Goal: Task Accomplishment & Management: Manage account settings

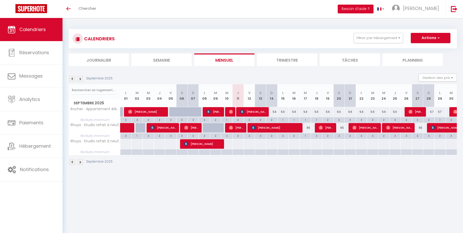
click at [361, 44] on div "CALENDRIERS Filtrer par hébergement Tous Rocher · Appartement élégant proche Tr…" at bounding box center [262, 39] width 380 height 12
click at [367, 39] on button "Filtrer par hébergement" at bounding box center [377, 38] width 49 height 10
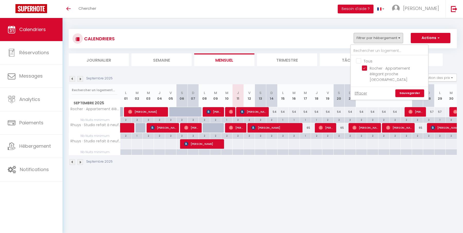
click at [362, 60] on input "Tous" at bounding box center [394, 60] width 77 height 5
checkbox input "true"
click at [408, 90] on link "Sauvegarder" at bounding box center [409, 93] width 29 height 8
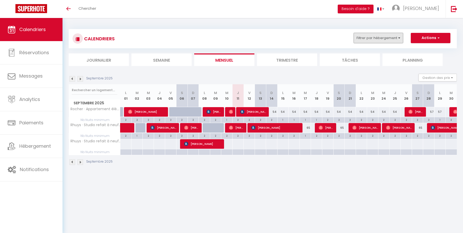
click at [372, 37] on button "Filtrer par hébergement" at bounding box center [377, 38] width 49 height 10
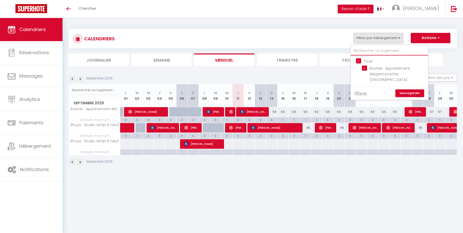
click at [377, 49] on input "text" at bounding box center [389, 50] width 77 height 9
click at [365, 91] on link "Effacer" at bounding box center [360, 93] width 12 height 6
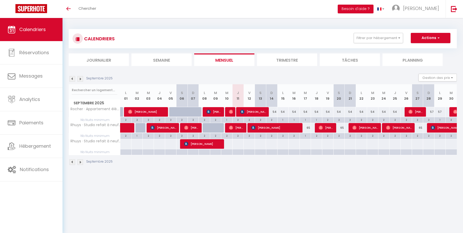
click at [69, 78] on img at bounding box center [72, 79] width 6 height 6
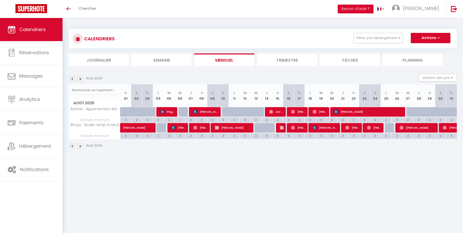
click at [38, 35] on link "Calendriers" at bounding box center [31, 29] width 62 height 23
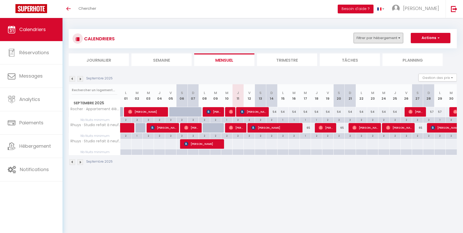
click at [370, 35] on button "Filtrer par hébergement" at bounding box center [377, 38] width 49 height 10
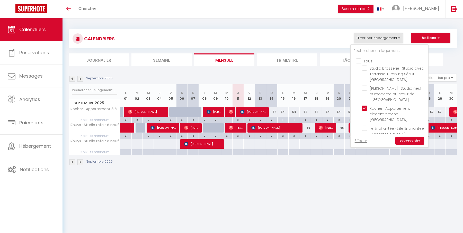
click at [360, 59] on input "Tous" at bounding box center [394, 60] width 77 height 5
checkbox input "true"
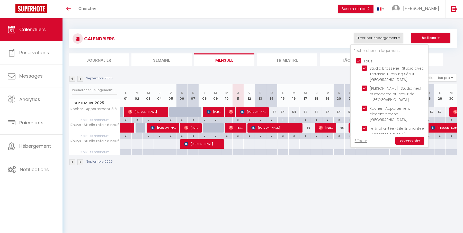
checkbox input "true"
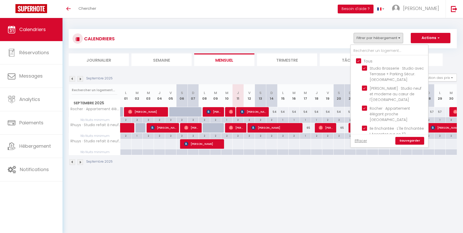
checkbox input "true"
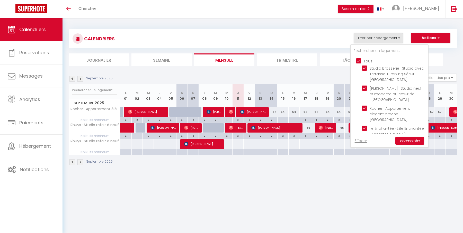
checkbox input "true"
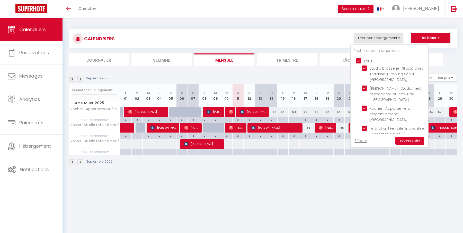
checkbox input "true"
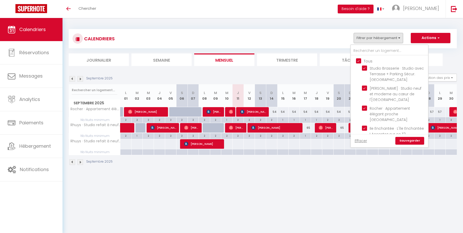
click at [413, 141] on link "Sauvegarder" at bounding box center [409, 141] width 29 height 8
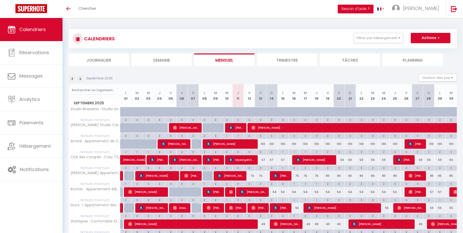
click at [73, 79] on img at bounding box center [72, 79] width 6 height 6
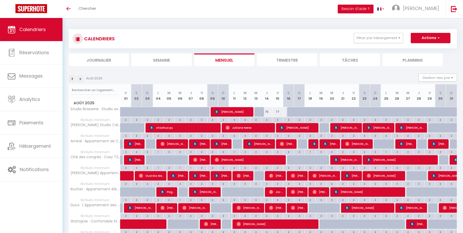
click at [80, 79] on img at bounding box center [80, 79] width 6 height 6
